Goal: Information Seeking & Learning: Learn about a topic

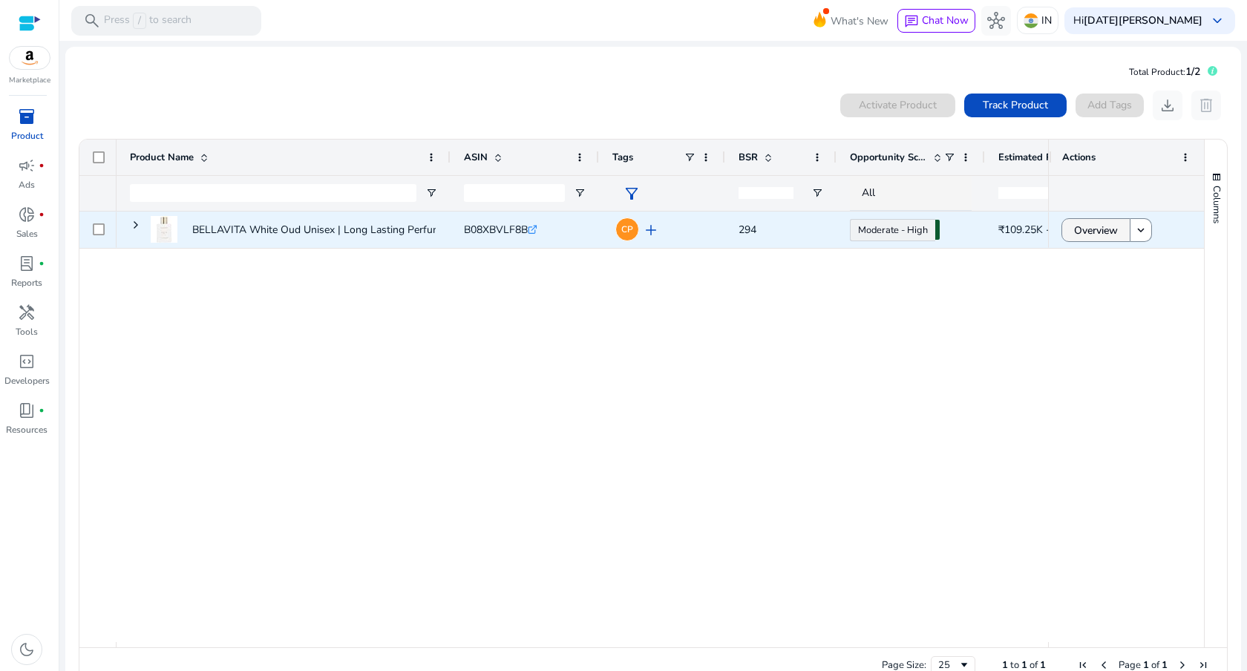
click at [1068, 229] on span at bounding box center [1096, 230] width 68 height 36
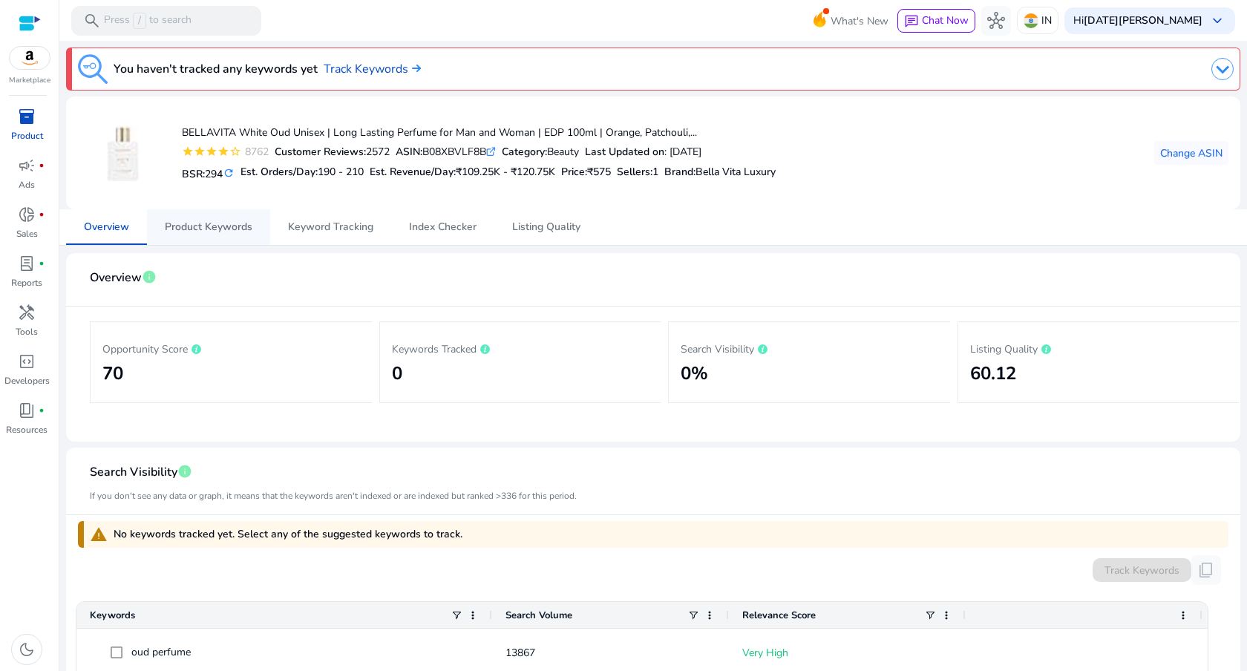
click at [214, 225] on span "Product Keywords" at bounding box center [209, 227] width 88 height 10
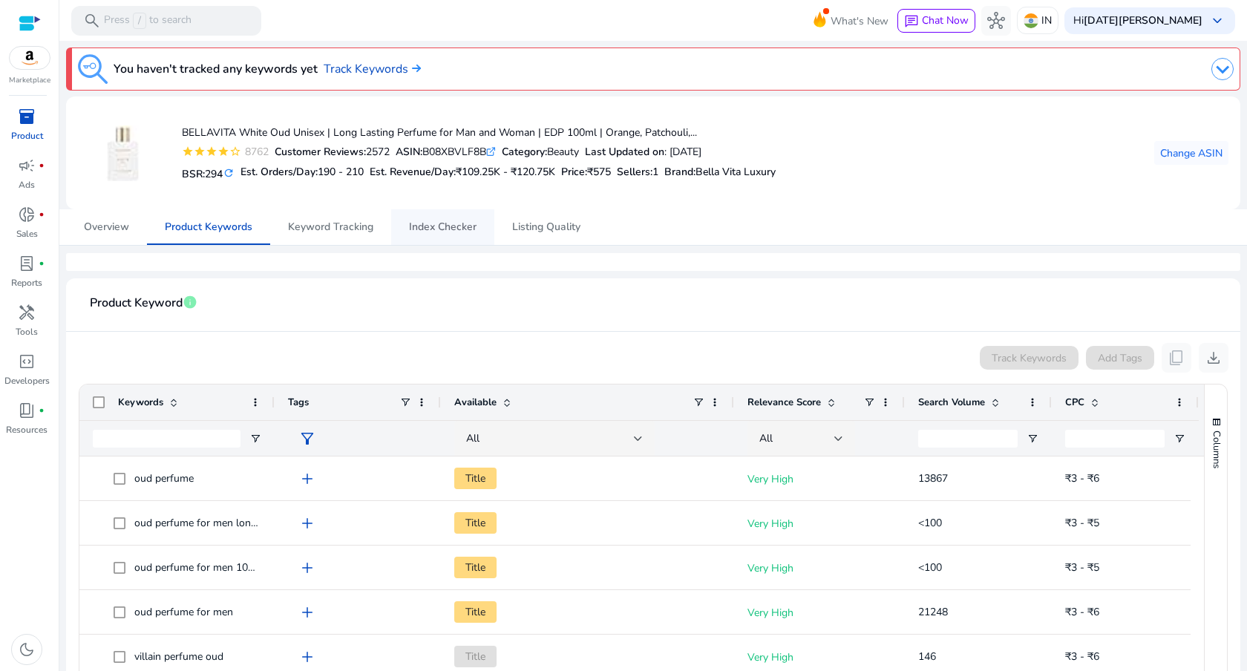
click at [445, 237] on span "Index Checker" at bounding box center [443, 227] width 68 height 36
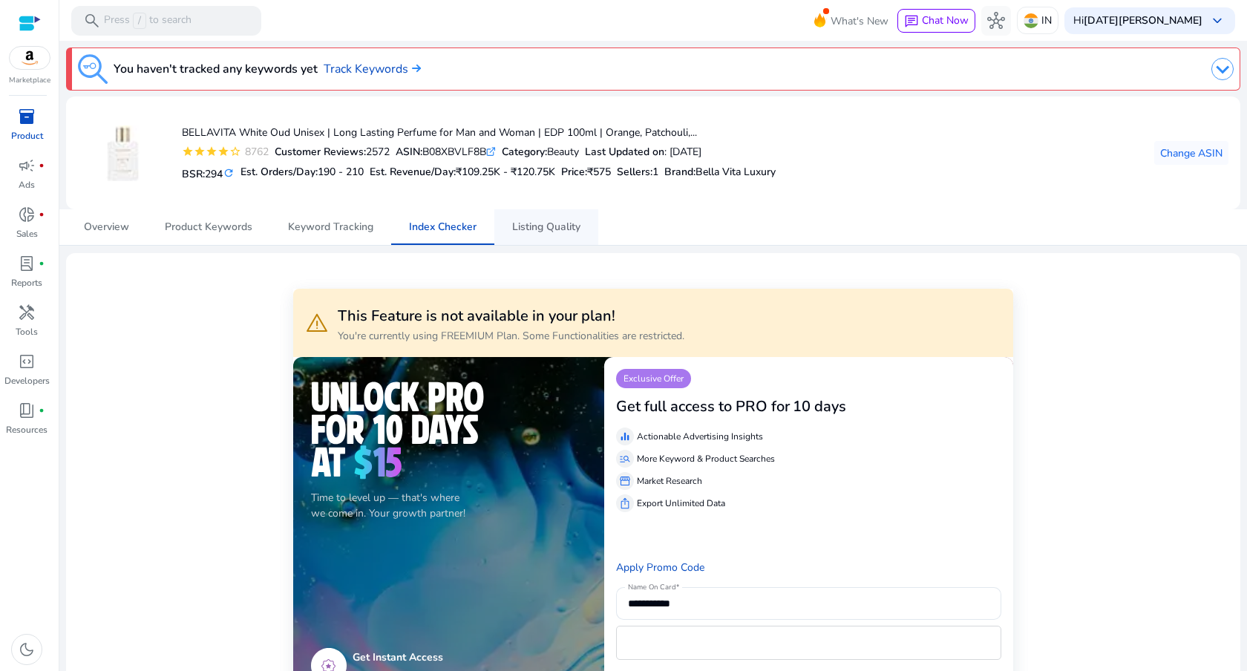
click at [548, 235] on span "Listing Quality" at bounding box center [546, 227] width 68 height 36
click at [449, 235] on span "Index Checker" at bounding box center [443, 227] width 68 height 36
click at [528, 230] on span "Listing Quality" at bounding box center [546, 227] width 68 height 10
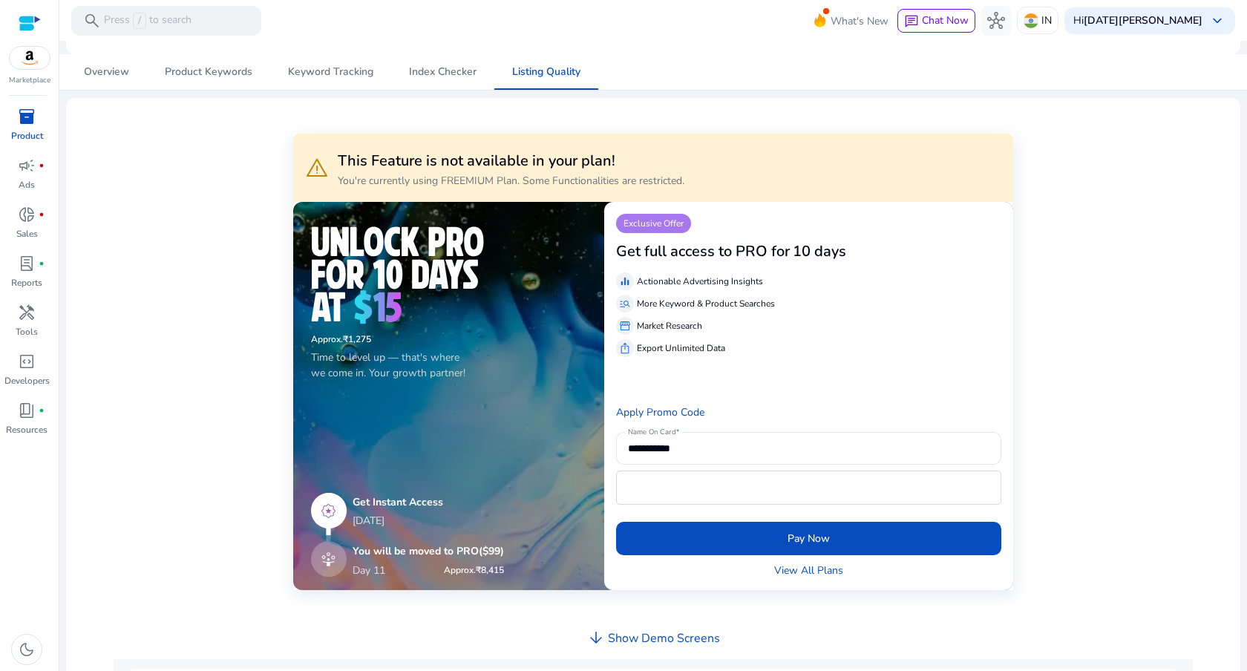
click at [655, 635] on h4 "Show Demo Screens" at bounding box center [664, 639] width 112 height 14
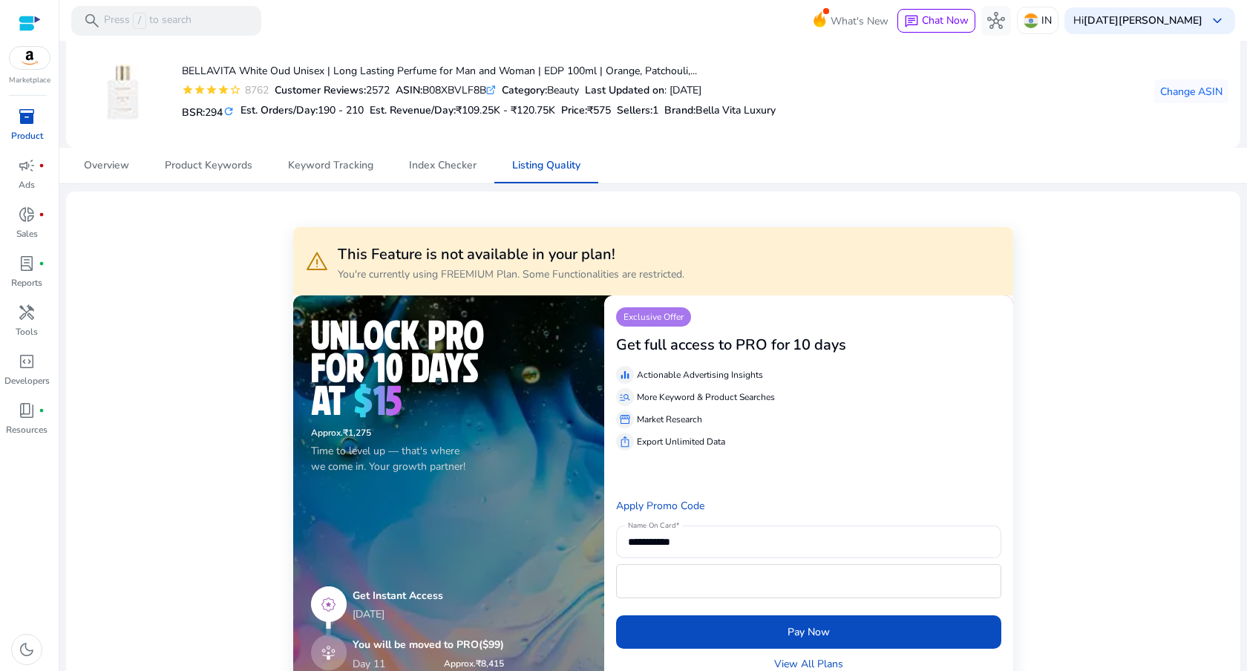
scroll to position [0, 0]
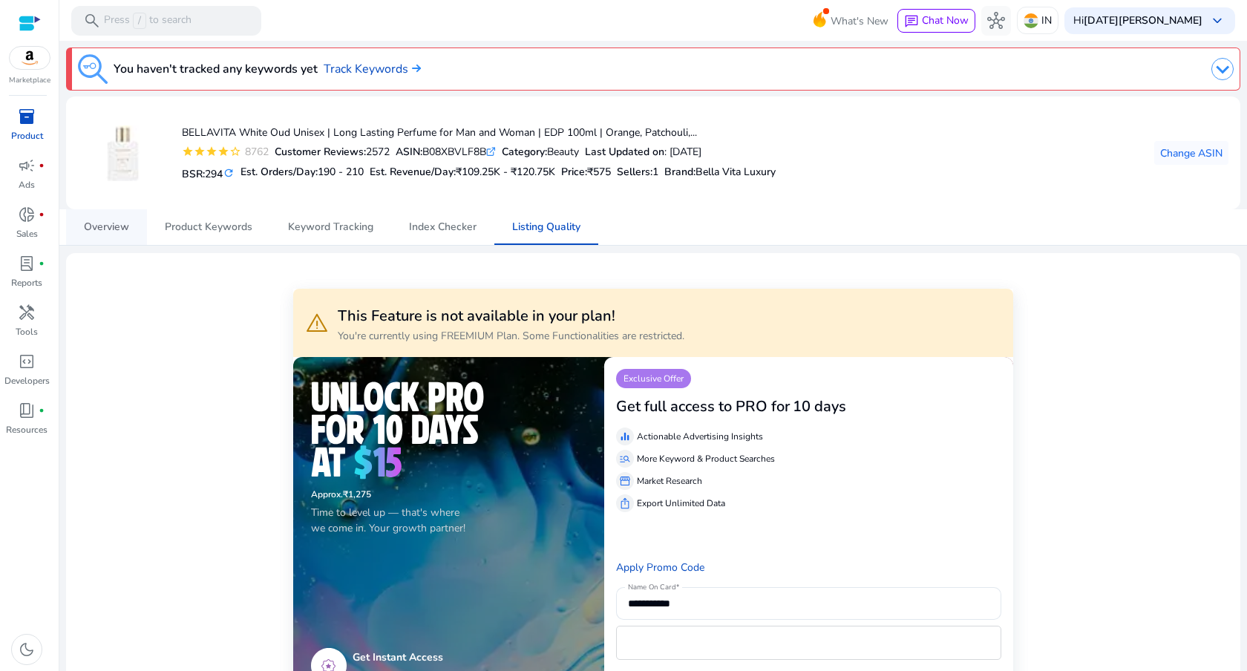
click at [94, 237] on span "Overview" at bounding box center [106, 227] width 45 height 36
